Goal: Transaction & Acquisition: Subscribe to service/newsletter

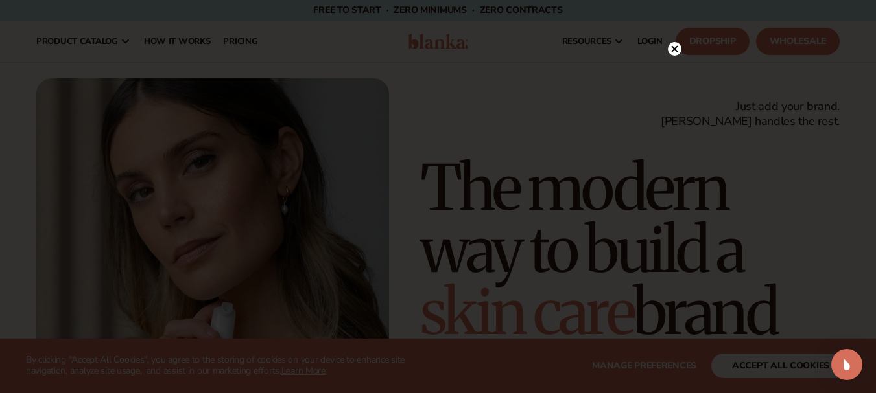
click at [672, 48] on circle at bounding box center [675, 49] width 14 height 14
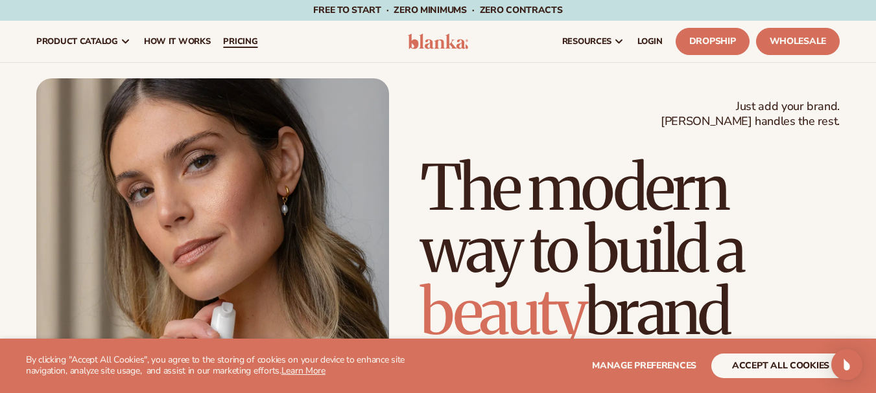
click at [249, 40] on span "pricing" at bounding box center [240, 41] width 34 height 10
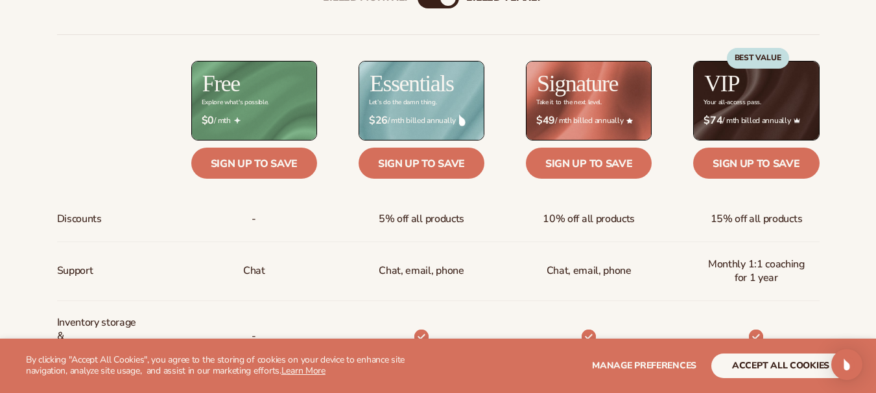
scroll to position [519, 0]
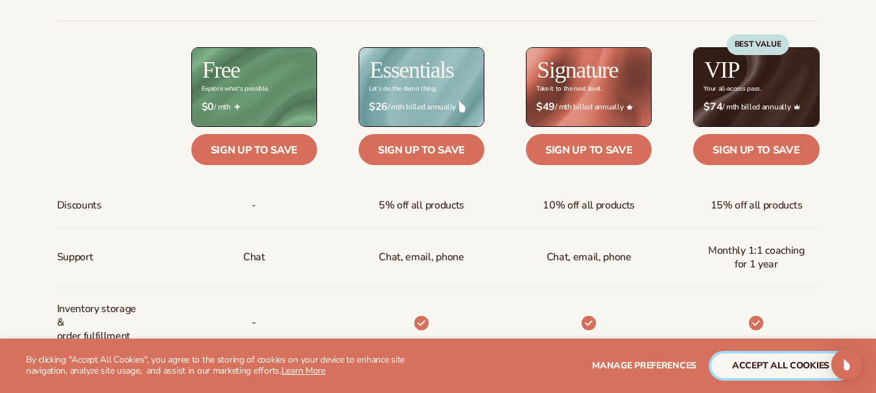
click at [730, 359] on button "accept all cookies" at bounding box center [780, 366] width 139 height 25
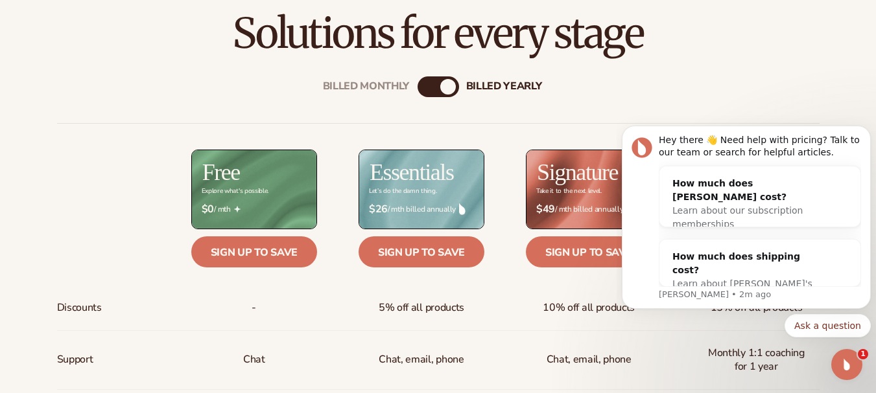
scroll to position [454, 0]
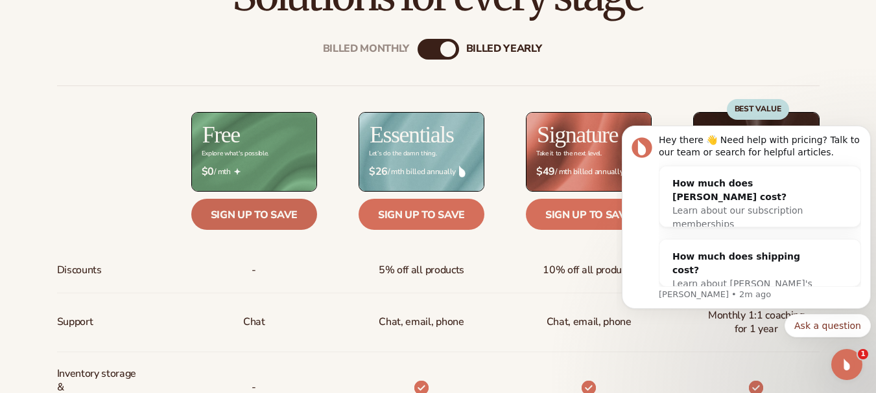
click at [246, 213] on link "Sign up to save" at bounding box center [254, 214] width 126 height 31
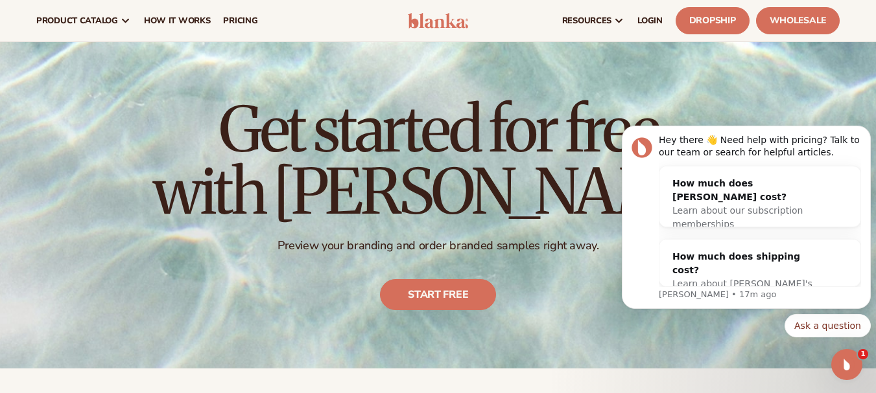
scroll to position [0, 0]
